Goal: Task Accomplishment & Management: Manage account settings

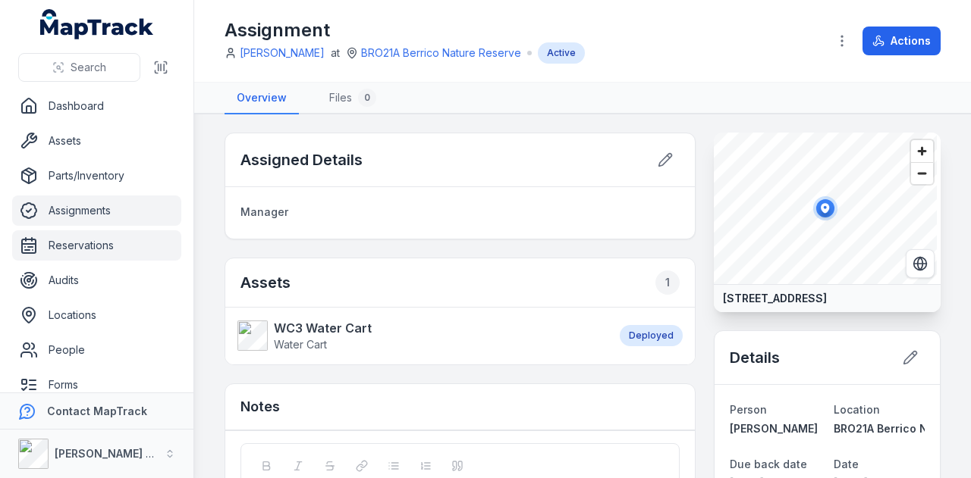
click at [93, 251] on link "Reservations" at bounding box center [96, 245] width 169 height 30
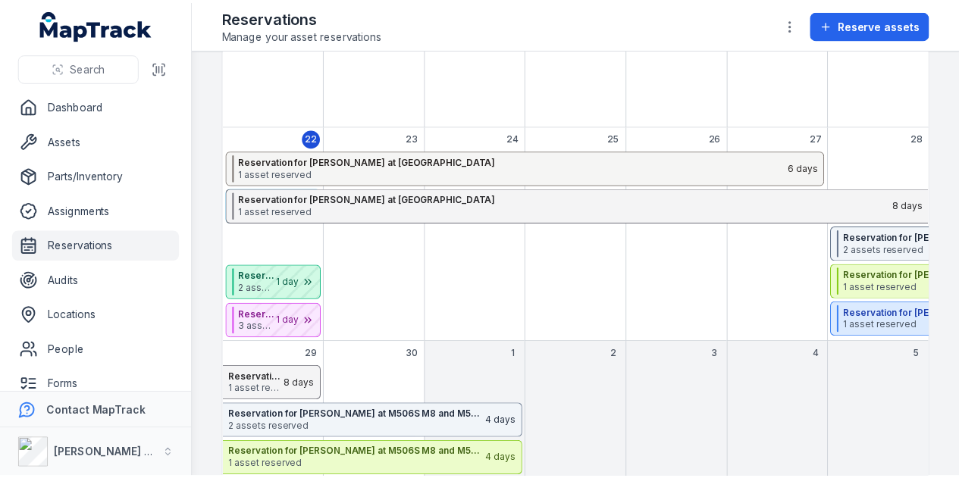
scroll to position [379, 0]
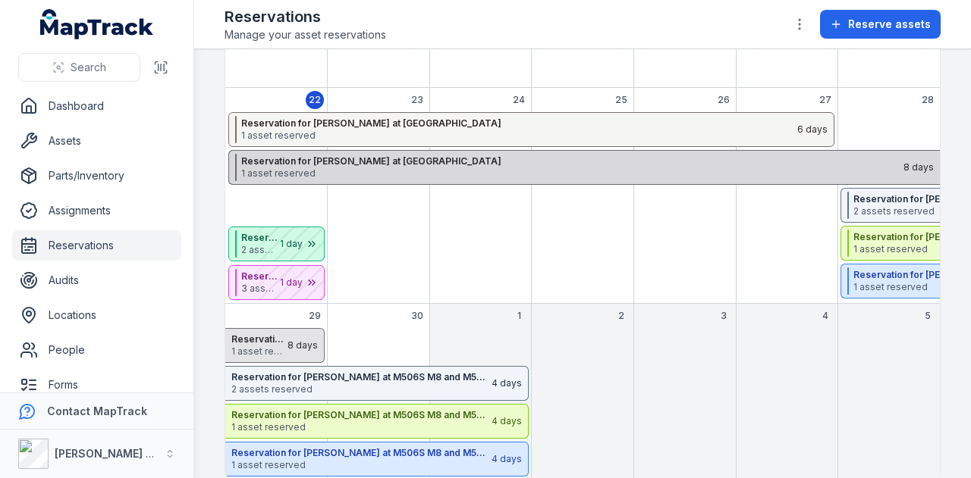
click at [384, 163] on strong "Reservation for [PERSON_NAME] at [GEOGRAPHIC_DATA]" at bounding box center [571, 161] width 660 height 12
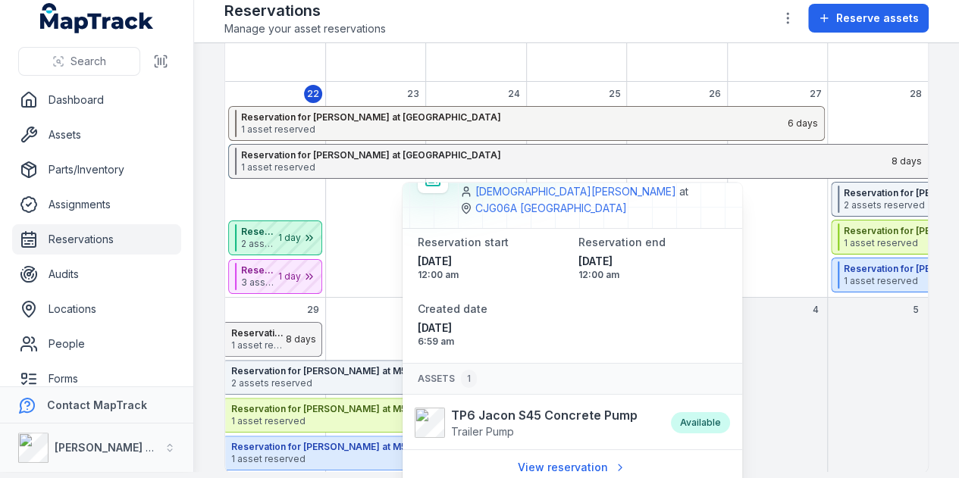
scroll to position [7, 0]
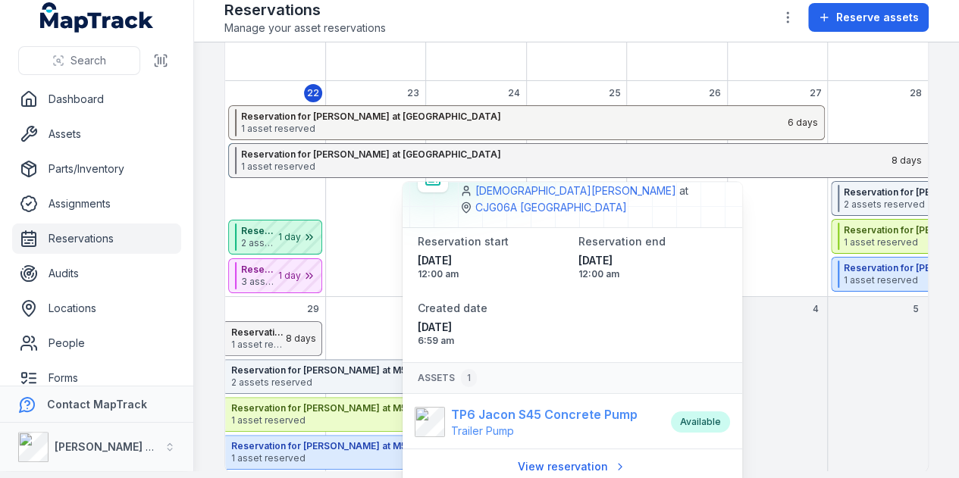
click at [525, 416] on strong "TP6 Jacon S45 Concrete Pump" at bounding box center [544, 415] width 187 height 18
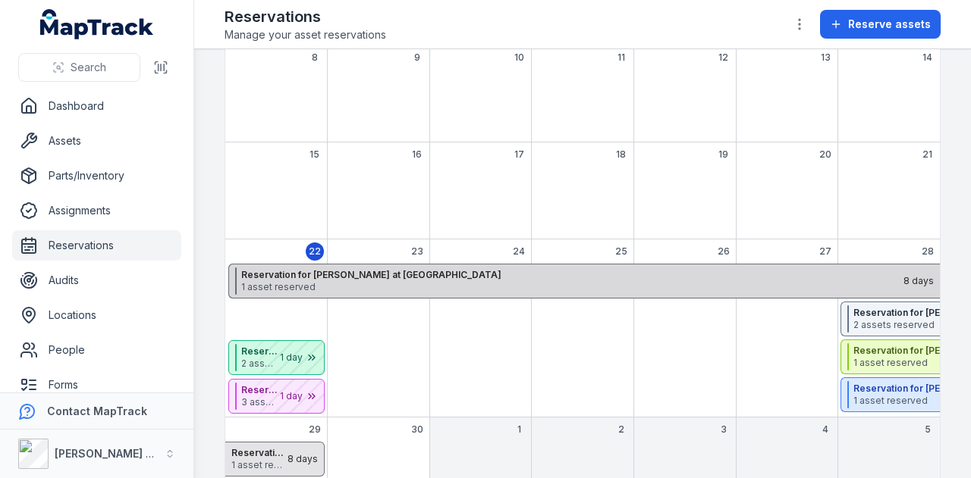
scroll to position [303, 0]
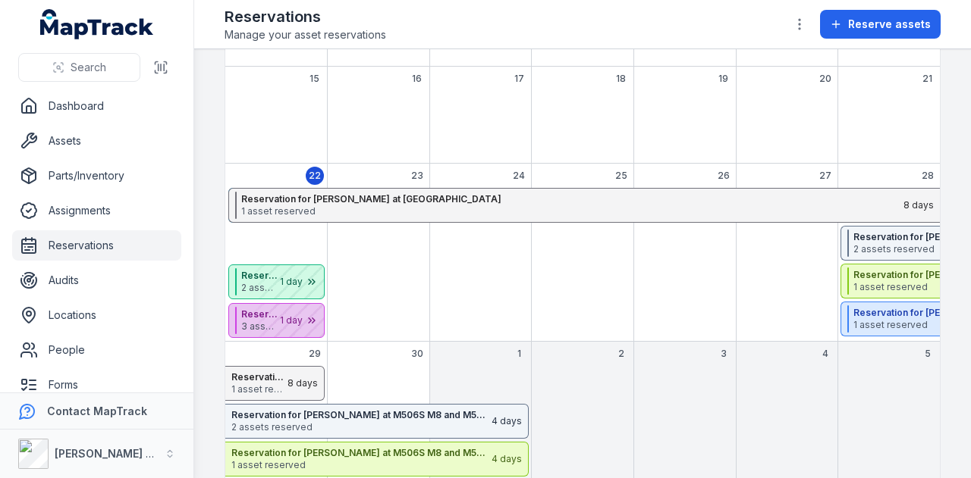
click at [273, 316] on div "September 2025" at bounding box center [286, 320] width 76 height 33
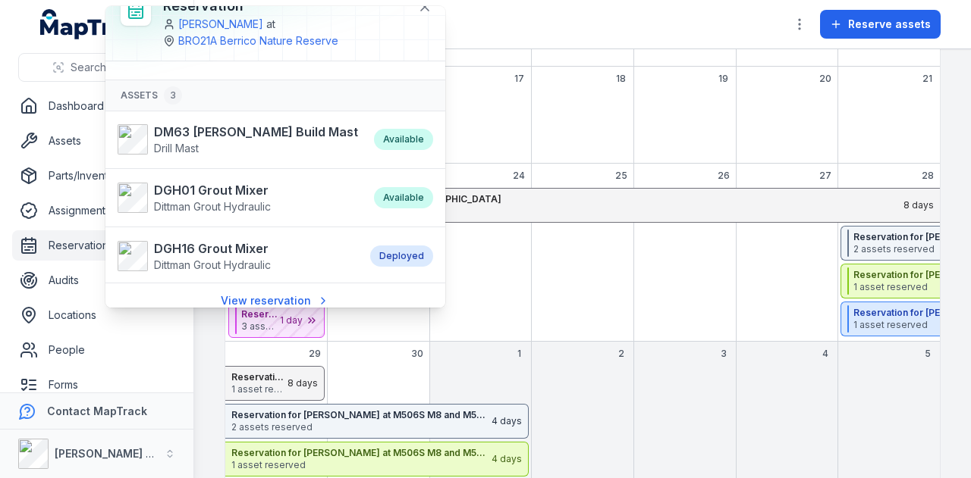
scroll to position [33, 0]
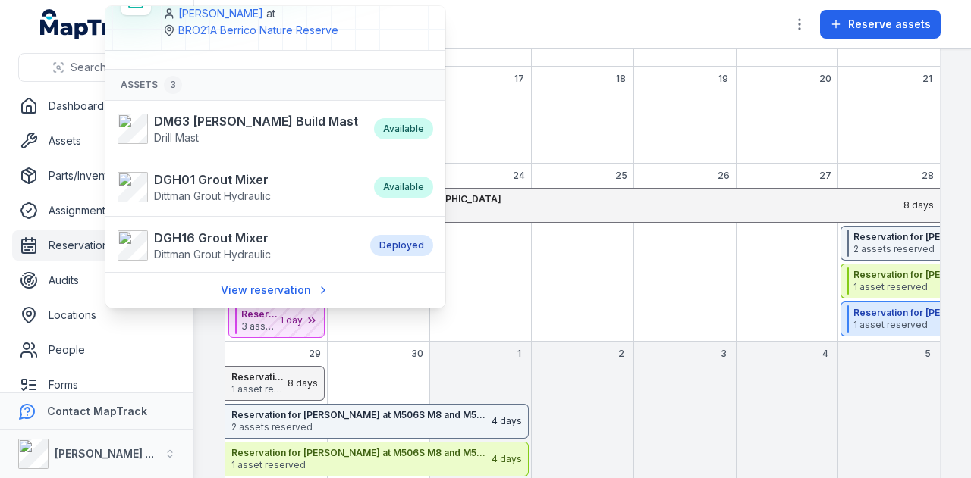
click at [221, 110] on li "DM63 [PERSON_NAME] Build Mast Drill Mast Available" at bounding box center [275, 129] width 340 height 58
click at [221, 113] on strong "DM63 [PERSON_NAME] Build Mast" at bounding box center [256, 121] width 204 height 18
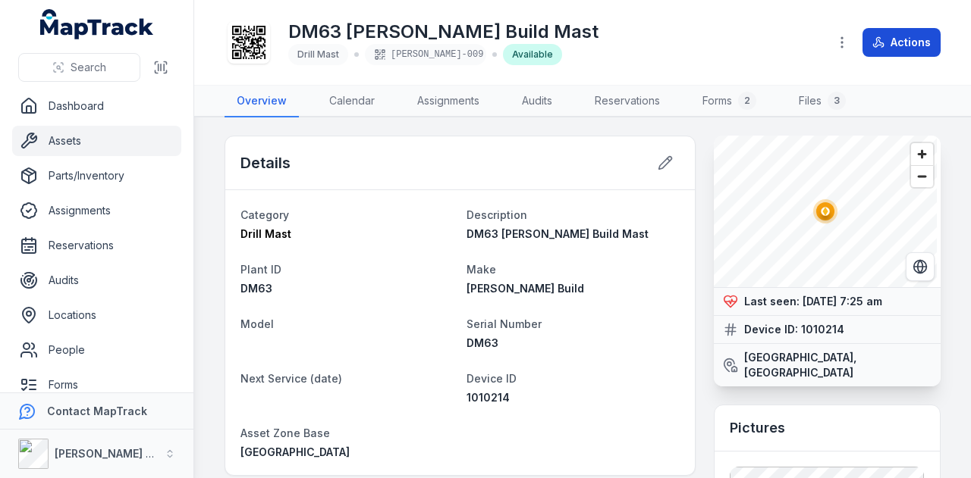
click at [886, 49] on button "Actions" at bounding box center [901, 42] width 78 height 29
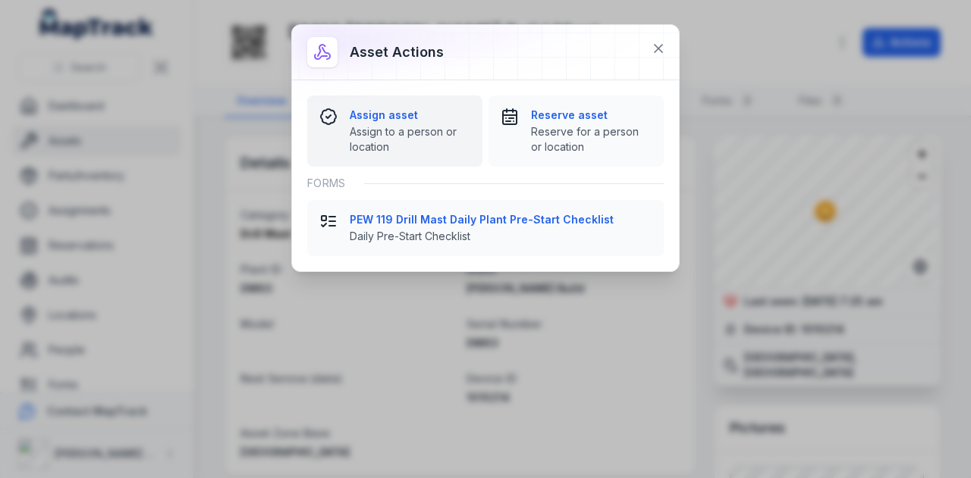
click at [394, 116] on strong "Assign asset" at bounding box center [410, 115] width 121 height 15
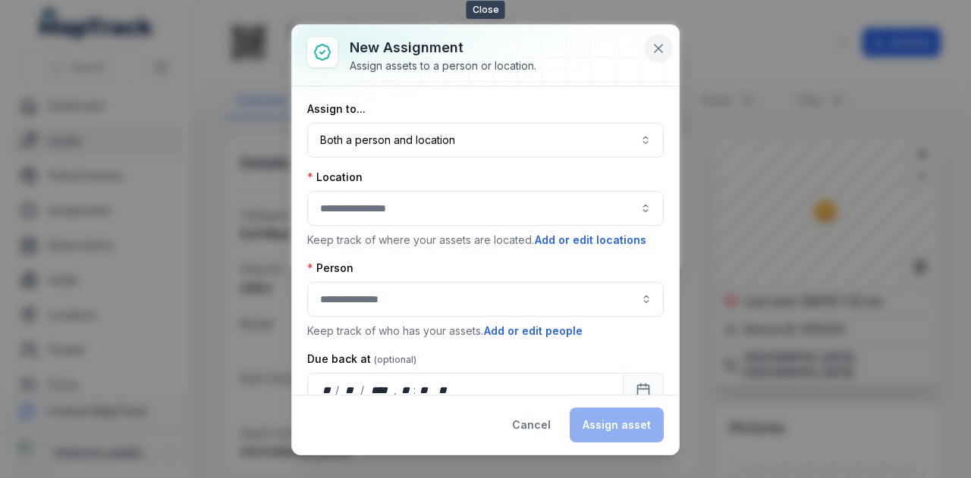
click at [657, 47] on icon at bounding box center [658, 49] width 8 height 8
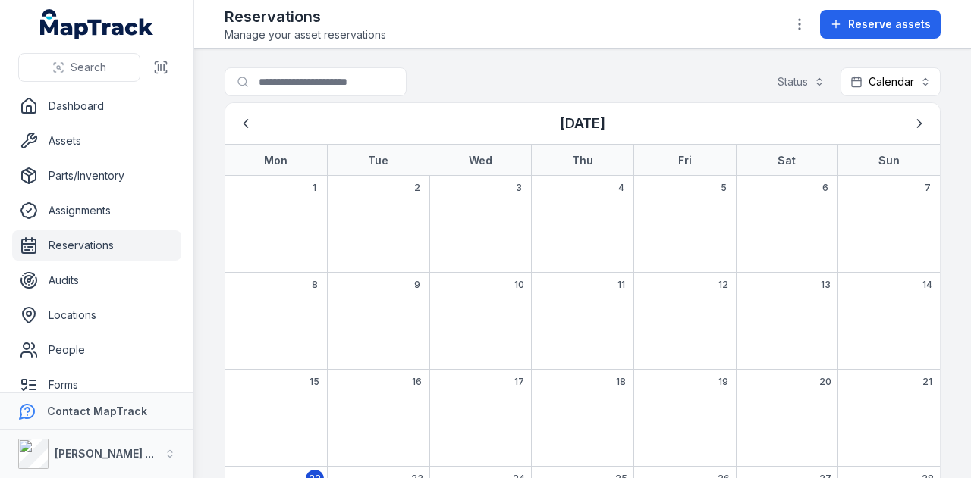
scroll to position [359, 0]
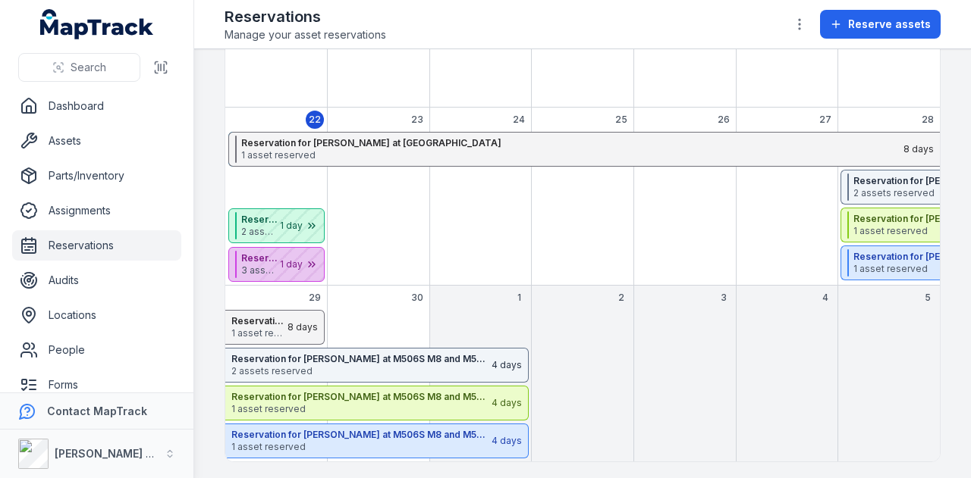
click at [283, 256] on div "September 2025" at bounding box center [286, 264] width 76 height 33
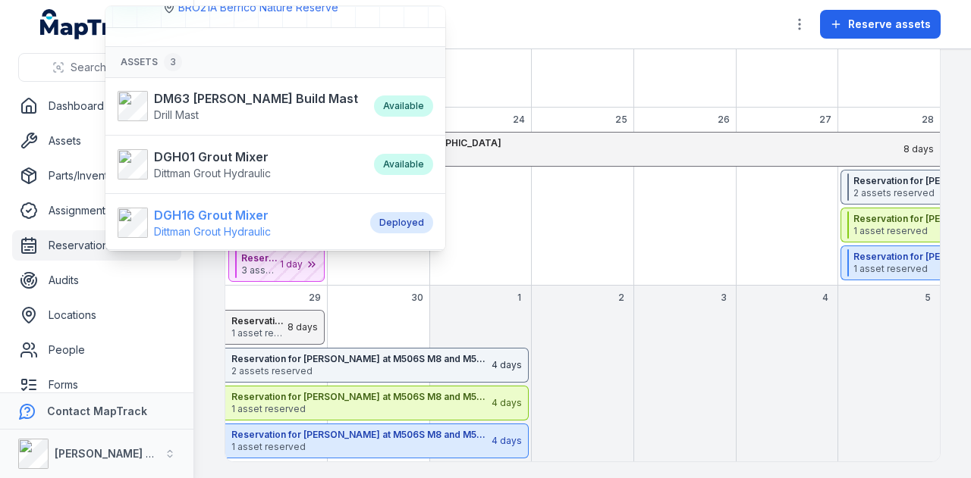
scroll to position [89, 0]
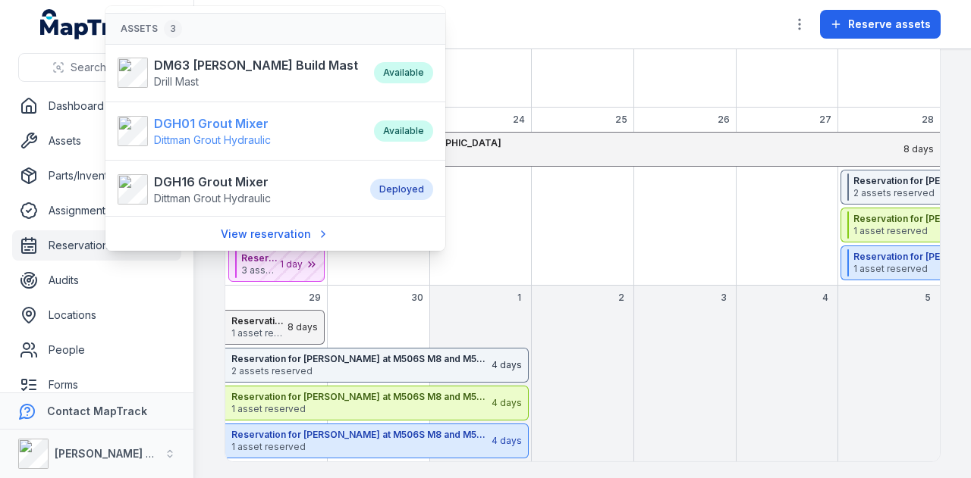
click at [219, 121] on strong "DGH01 Grout Mixer" at bounding box center [212, 123] width 117 height 18
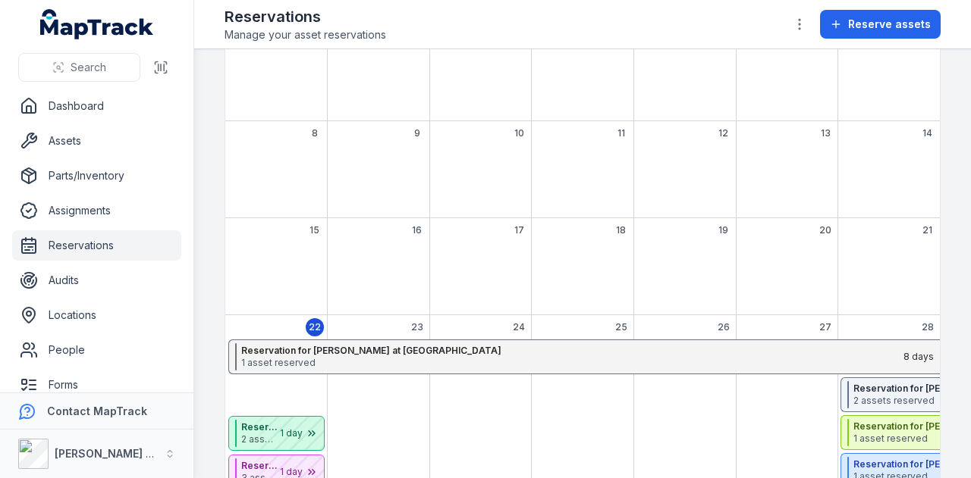
scroll to position [359, 0]
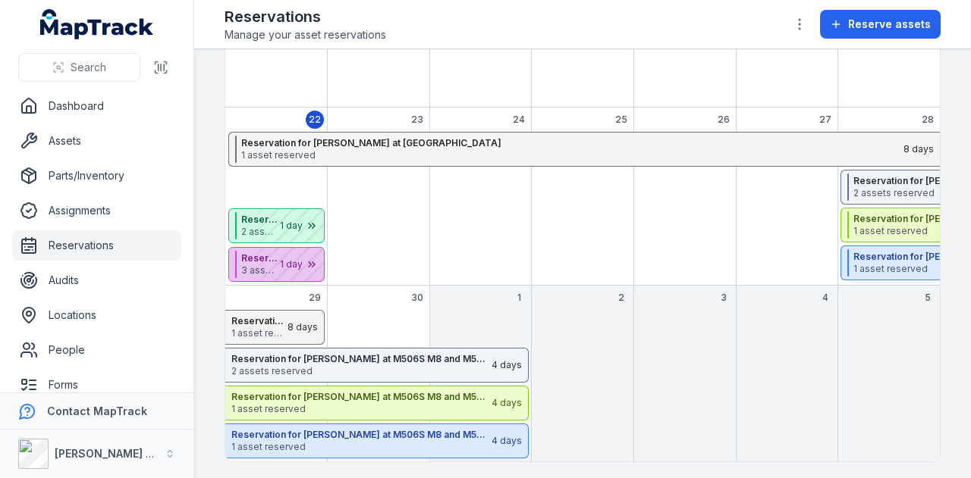
click at [273, 267] on div "September 2025" at bounding box center [286, 264] width 76 height 33
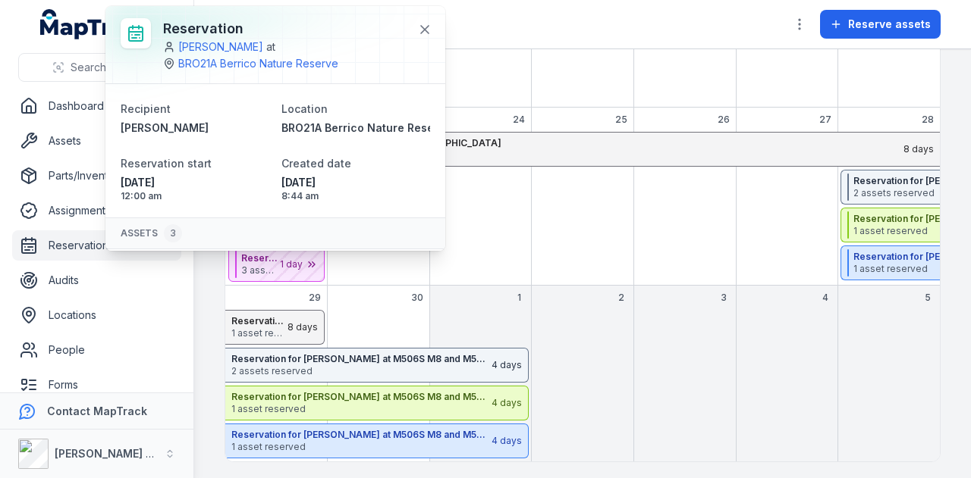
scroll to position [115, 0]
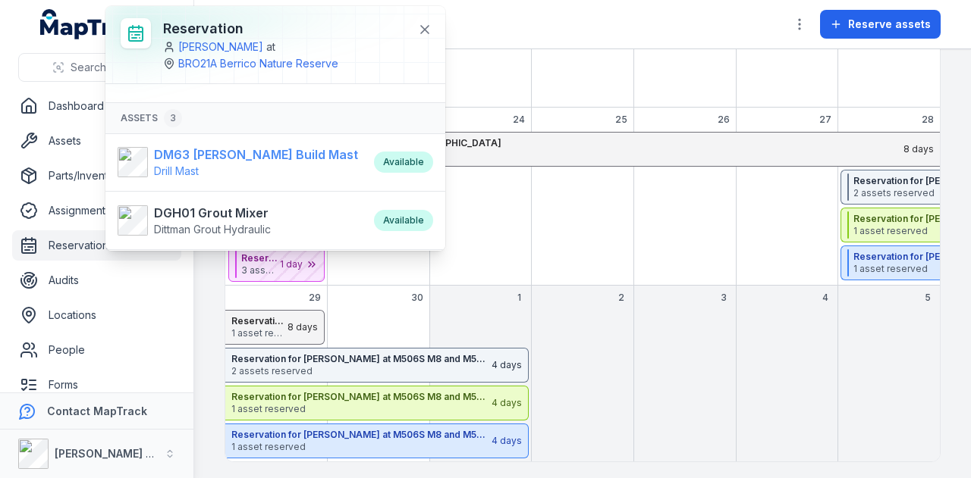
click at [230, 149] on strong "DM63 [PERSON_NAME] Build Mast" at bounding box center [256, 155] width 204 height 18
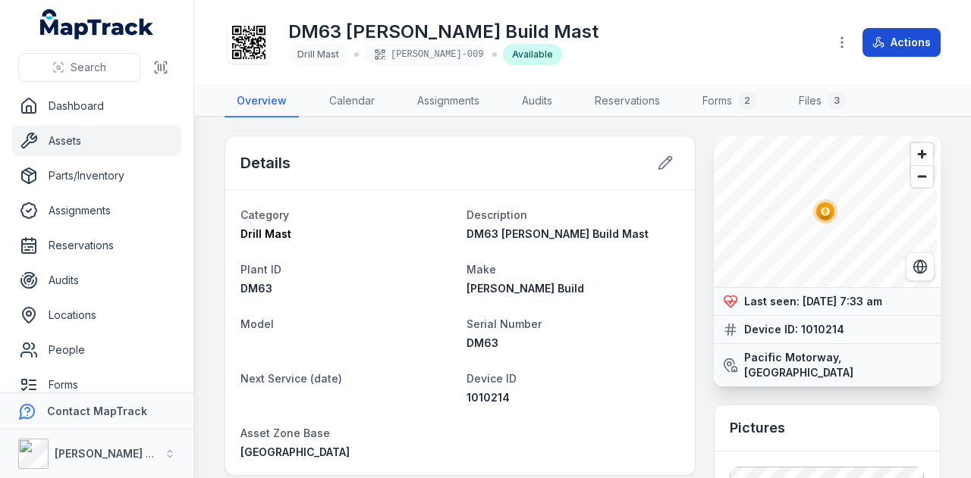
click at [903, 39] on button "Actions" at bounding box center [901, 42] width 78 height 29
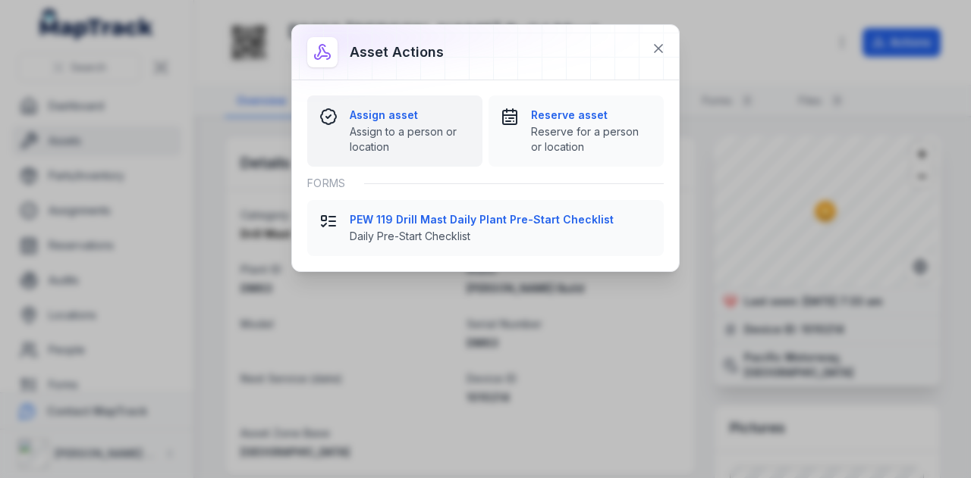
click at [401, 119] on strong "Assign asset" at bounding box center [410, 115] width 121 height 15
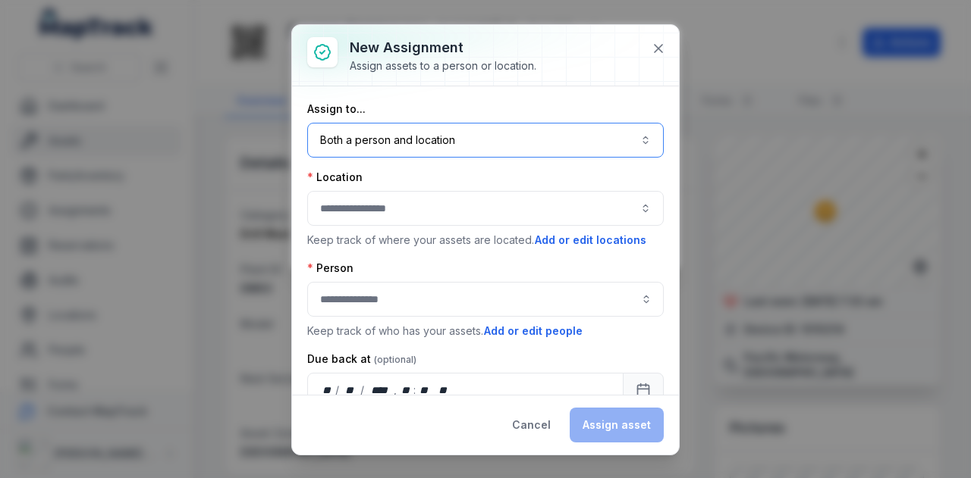
click at [464, 151] on button "Both a person and location ****" at bounding box center [485, 140] width 356 height 35
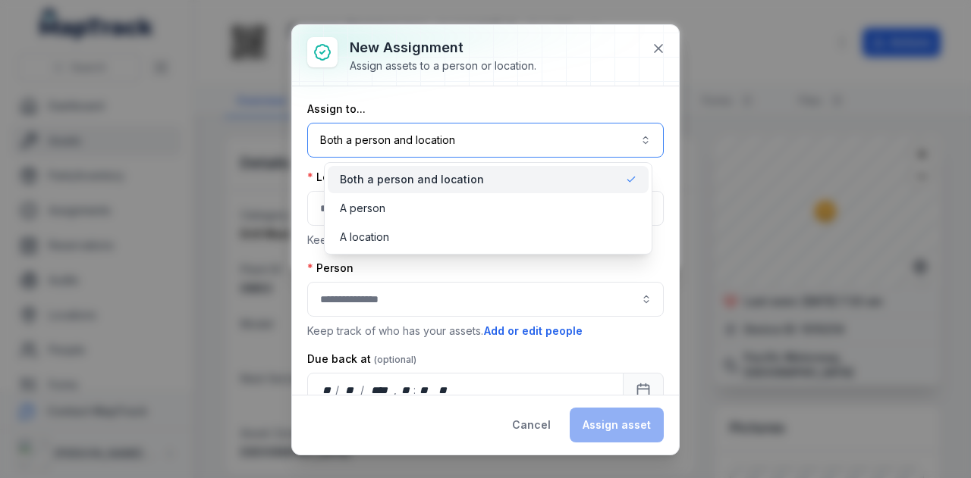
click at [464, 150] on button "Both a person and location ****" at bounding box center [485, 140] width 356 height 35
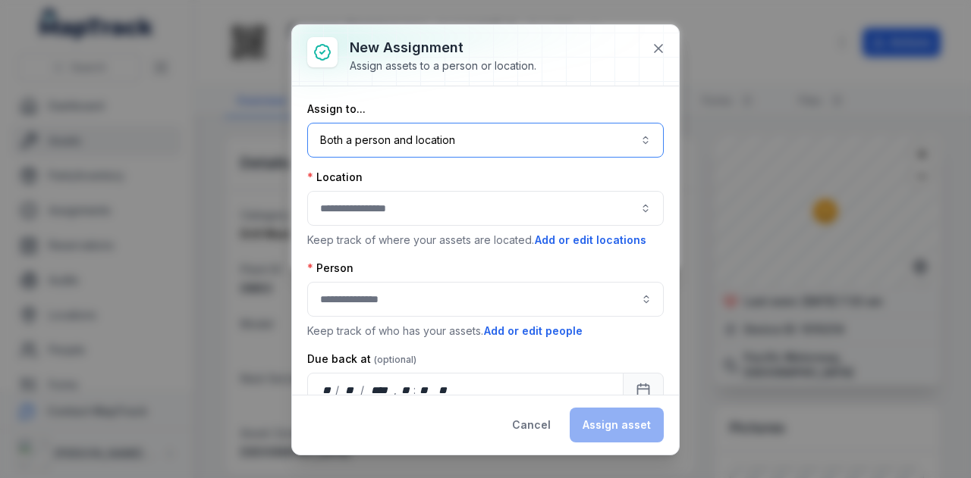
click at [431, 215] on button "button" at bounding box center [485, 208] width 356 height 35
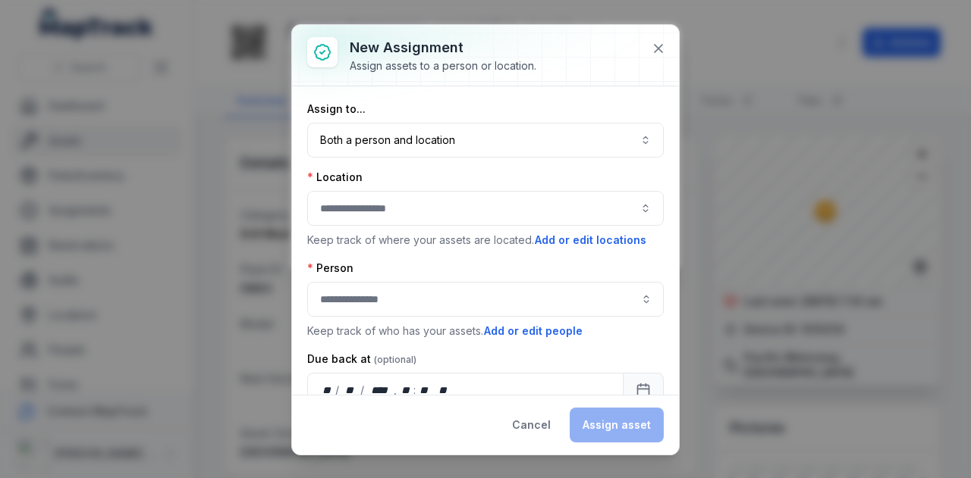
click at [829, 198] on div "**********" at bounding box center [485, 239] width 971 height 478
click at [658, 47] on icon at bounding box center [658, 49] width 8 height 8
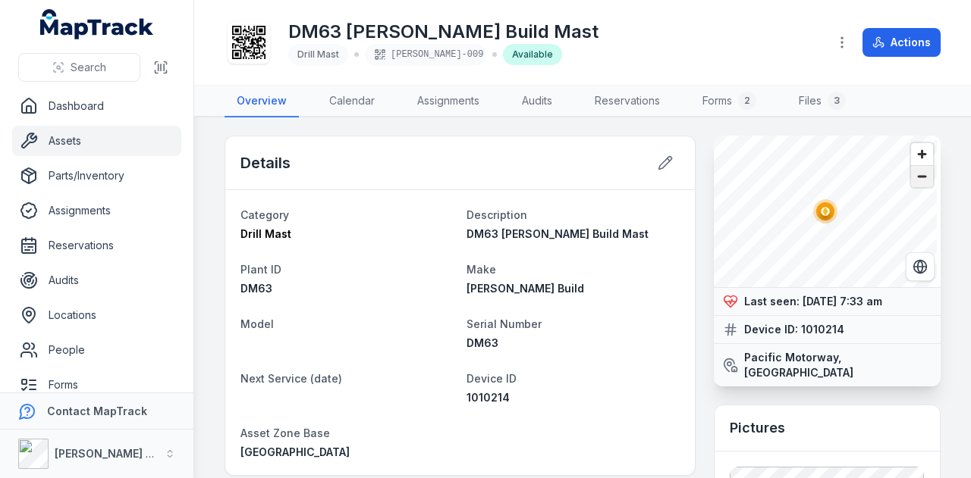
click at [918, 181] on span "Zoom out" at bounding box center [922, 176] width 22 height 21
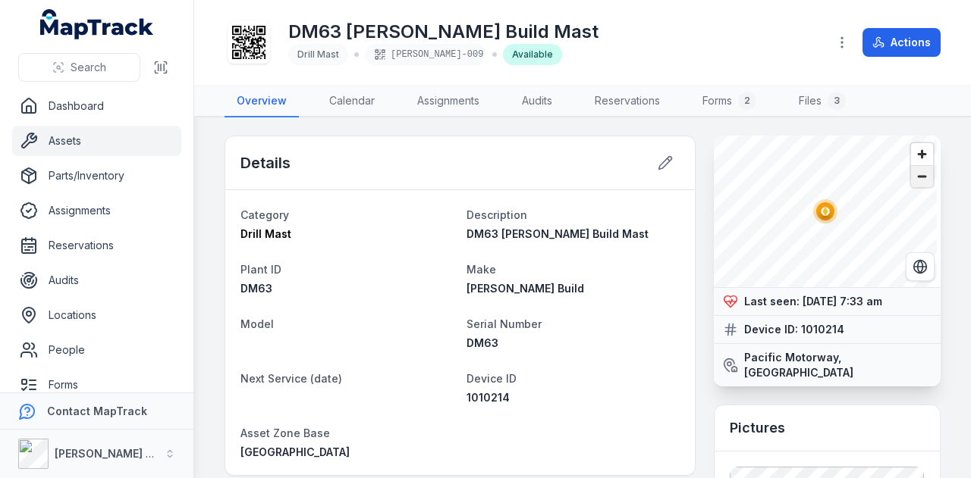
click at [918, 181] on span "Zoom out" at bounding box center [922, 176] width 22 height 21
click at [916, 150] on span "Zoom in" at bounding box center [922, 154] width 22 height 22
click at [892, 45] on button "Actions" at bounding box center [901, 42] width 78 height 29
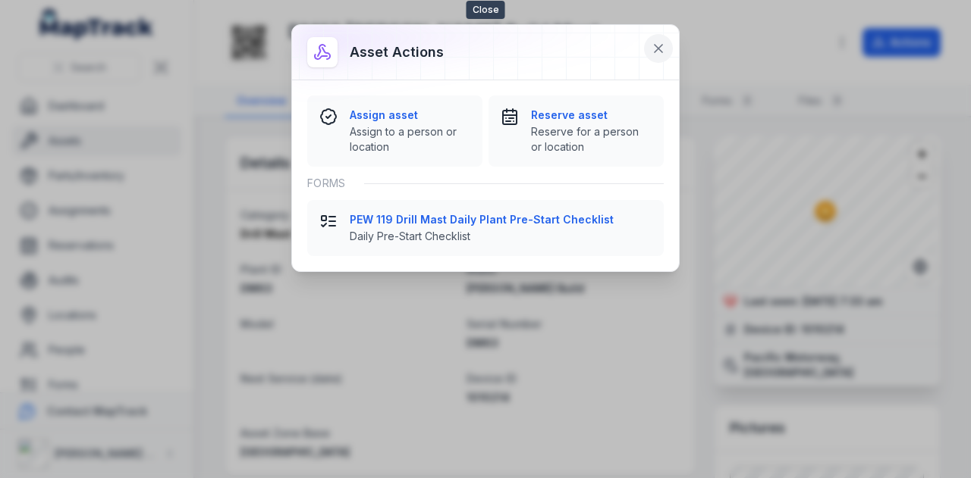
drag, startPoint x: 658, startPoint y: 45, endPoint x: 648, endPoint y: 54, distance: 13.4
click at [648, 54] on button at bounding box center [658, 48] width 29 height 29
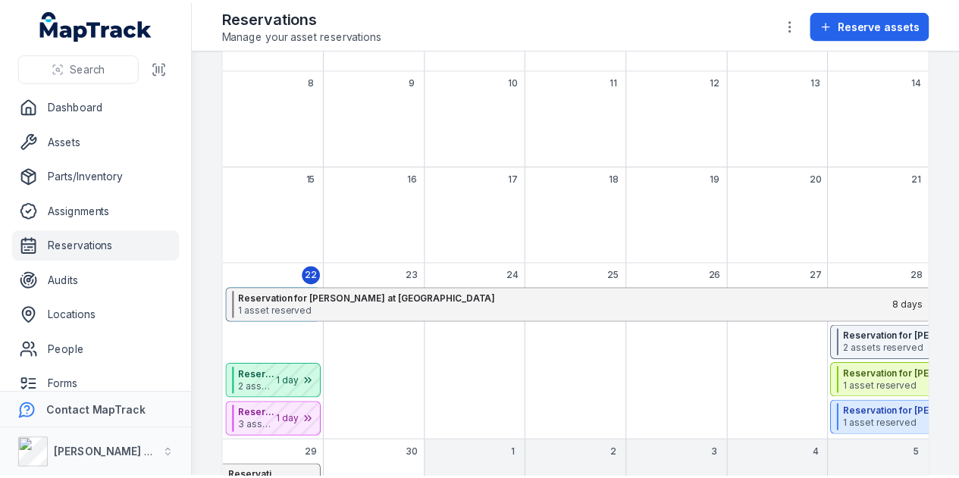
scroll to position [359, 0]
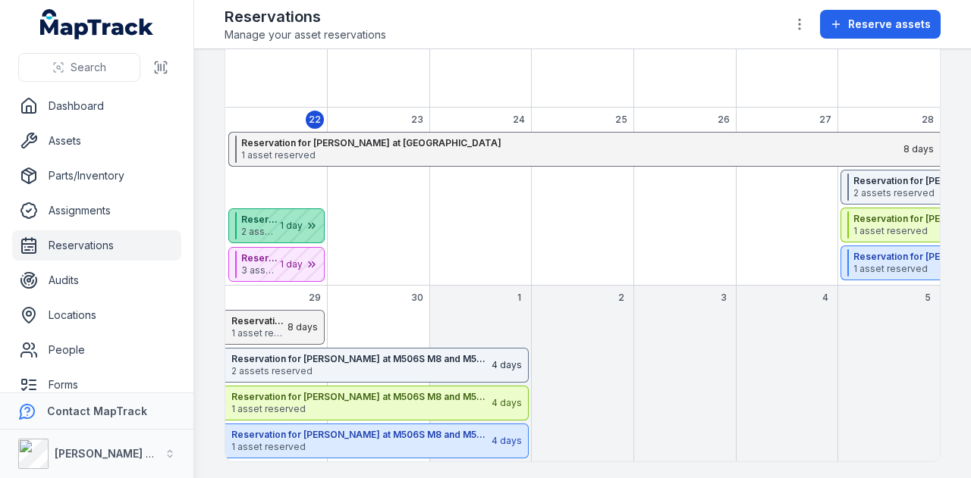
click at [300, 225] on div "September 2025" at bounding box center [286, 225] width 76 height 33
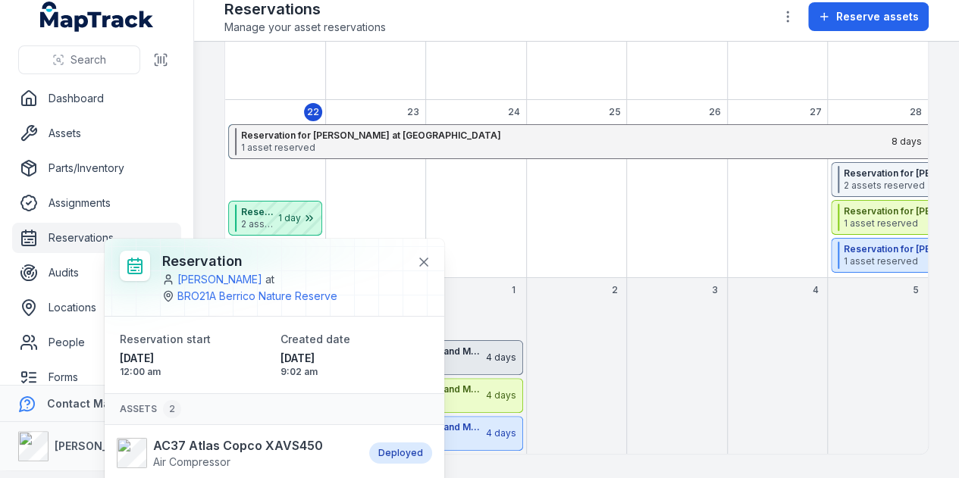
scroll to position [89, 0]
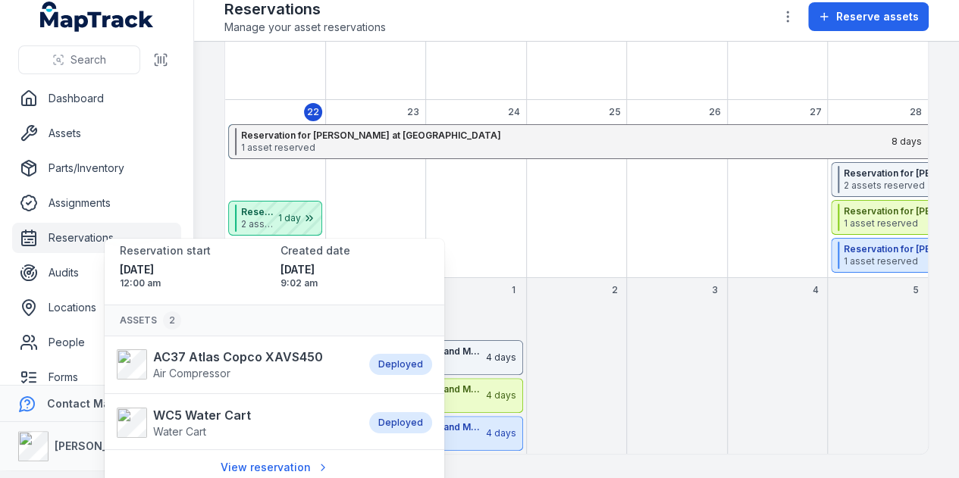
drag, startPoint x: 589, startPoint y: 320, endPoint x: 581, endPoint y: 324, distance: 9.2
click at [587, 321] on div "September 2025" at bounding box center [576, 320] width 94 height 35
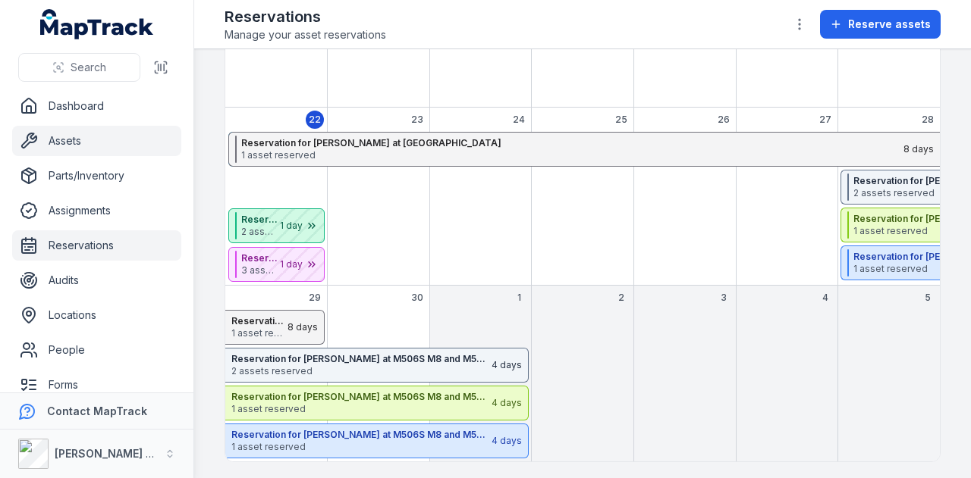
scroll to position [56, 0]
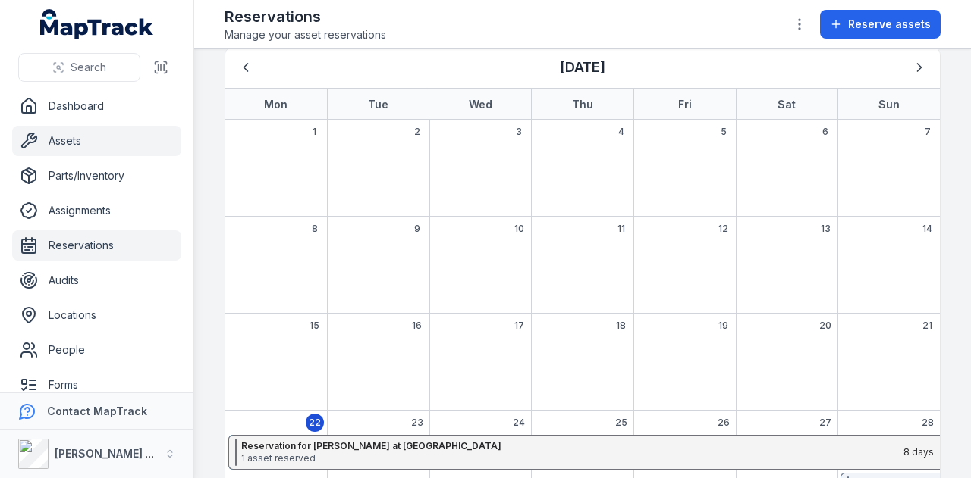
click at [107, 137] on link "Assets" at bounding box center [96, 141] width 169 height 30
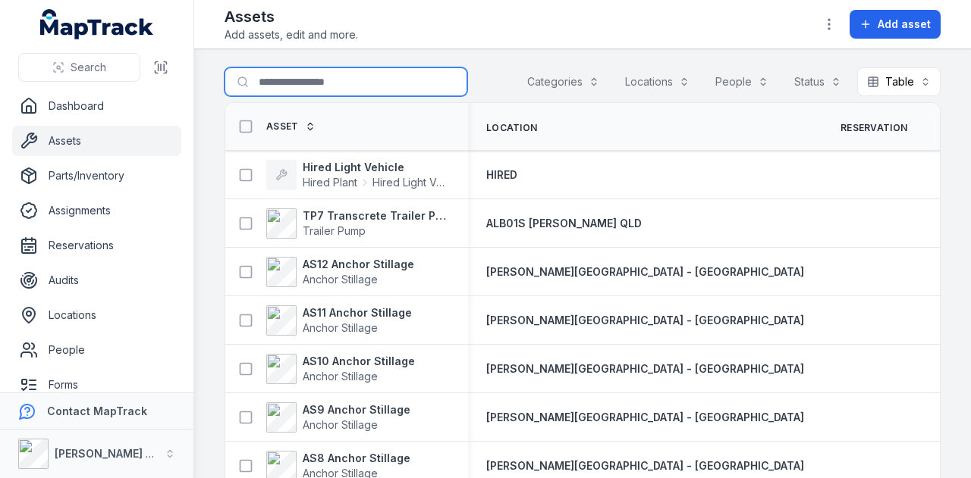
click at [306, 82] on input "Search for assets" at bounding box center [345, 81] width 243 height 29
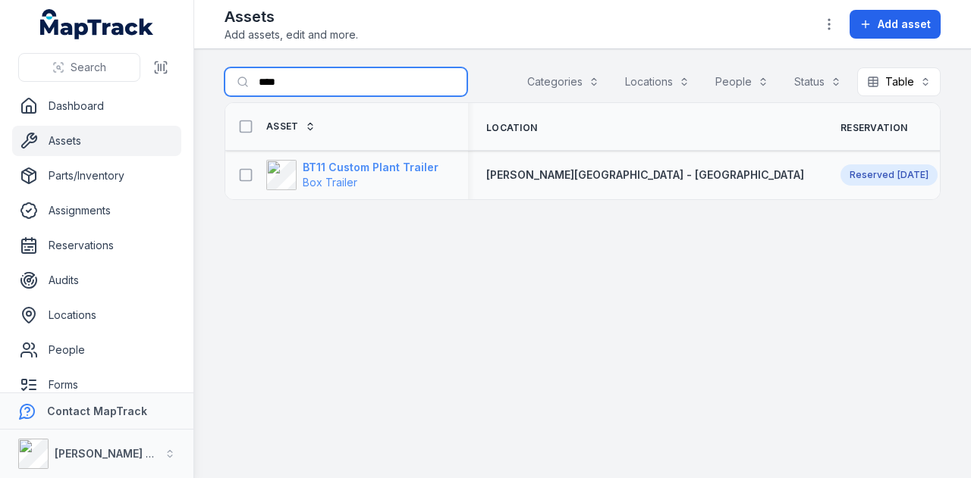
type input "****"
click at [393, 165] on strong "BT11 Custom Plant Trailer" at bounding box center [371, 167] width 136 height 15
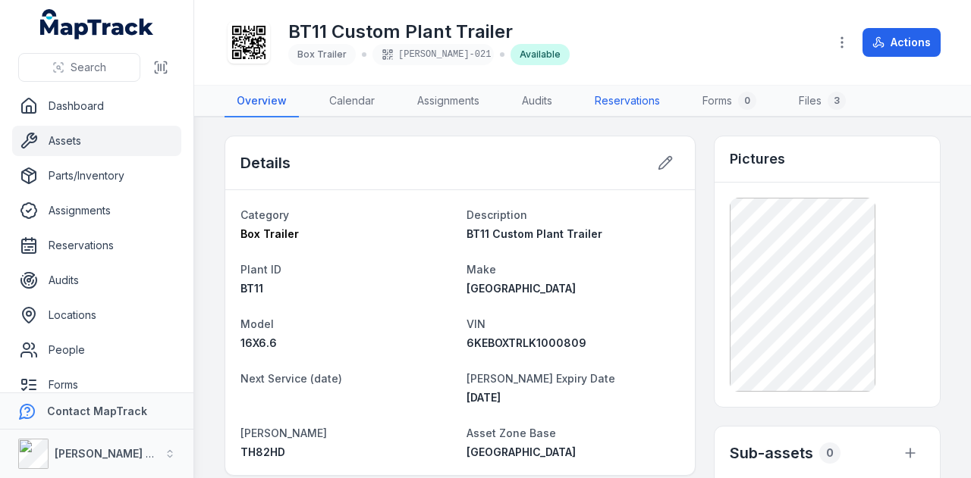
click at [626, 105] on link "Reservations" at bounding box center [626, 102] width 89 height 32
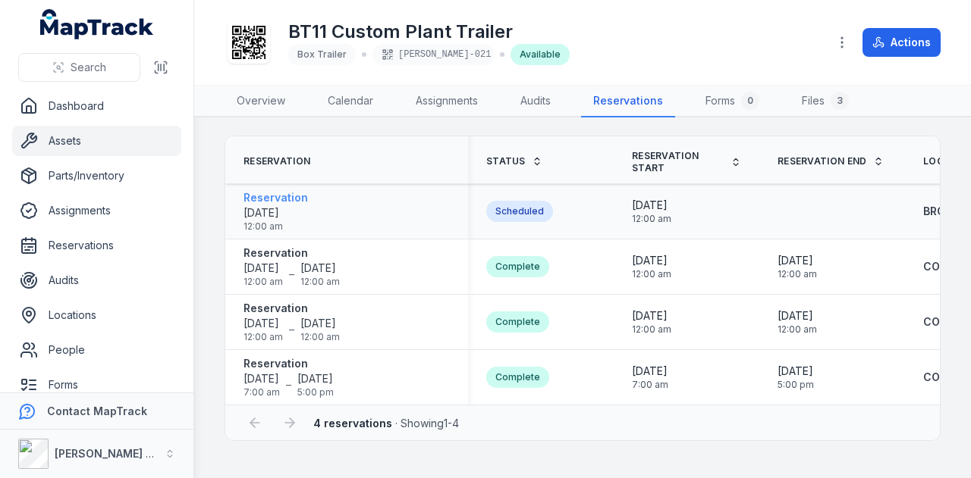
click at [278, 199] on strong "Reservation" at bounding box center [275, 197] width 64 height 15
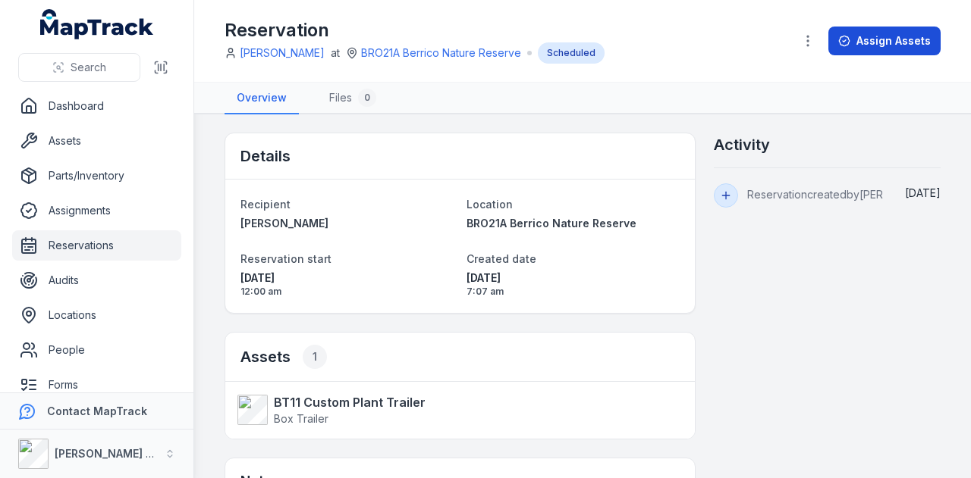
click at [883, 43] on button "Assign Assets" at bounding box center [884, 41] width 112 height 29
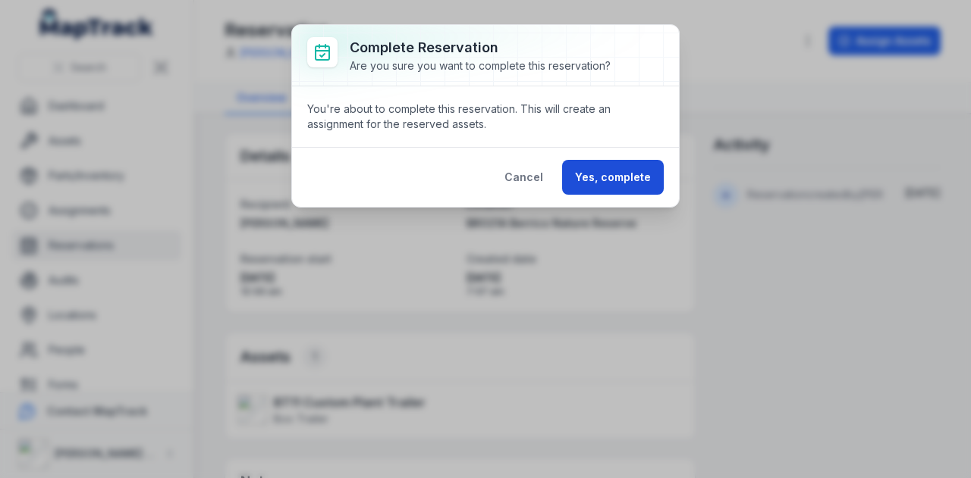
click at [583, 174] on button "Yes, complete" at bounding box center [613, 177] width 102 height 35
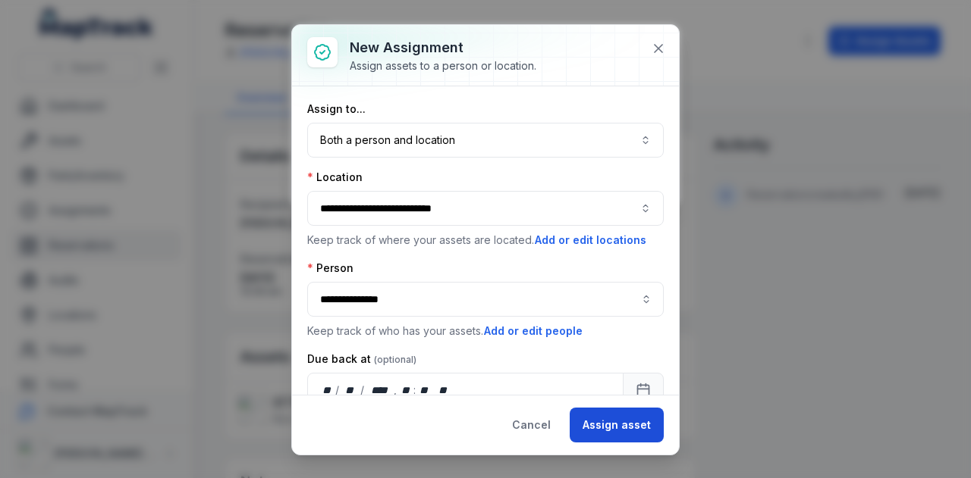
click at [626, 425] on button "Assign asset" at bounding box center [616, 425] width 94 height 35
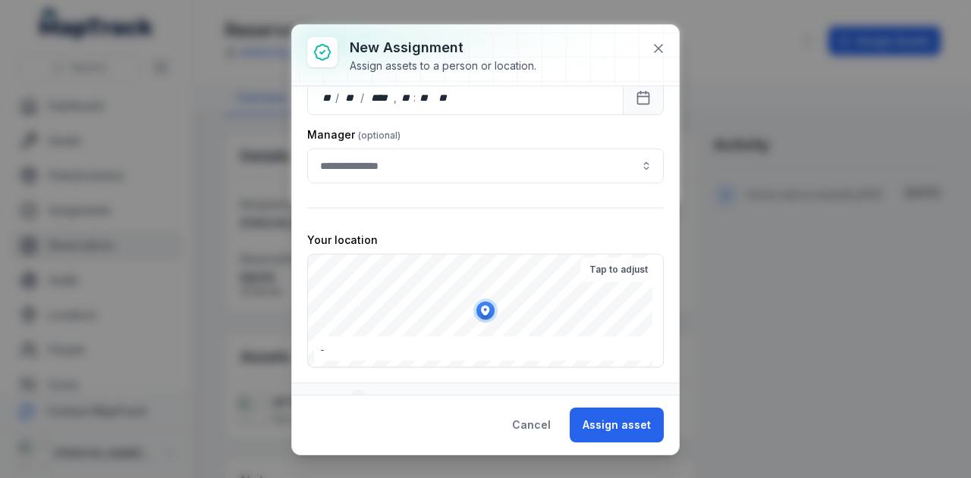
scroll to position [306, 0]
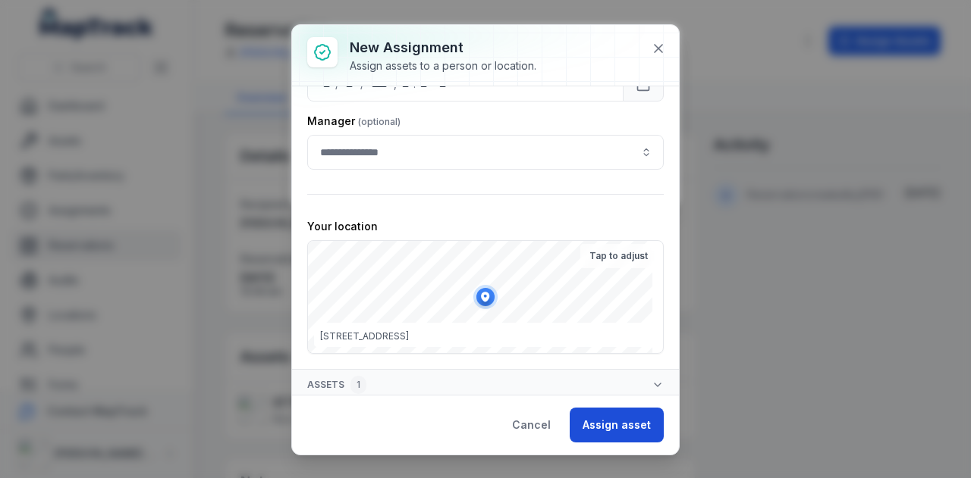
click at [635, 428] on button "Assign asset" at bounding box center [616, 425] width 94 height 35
